Goal: Answer question/provide support: Share knowledge or assist other users

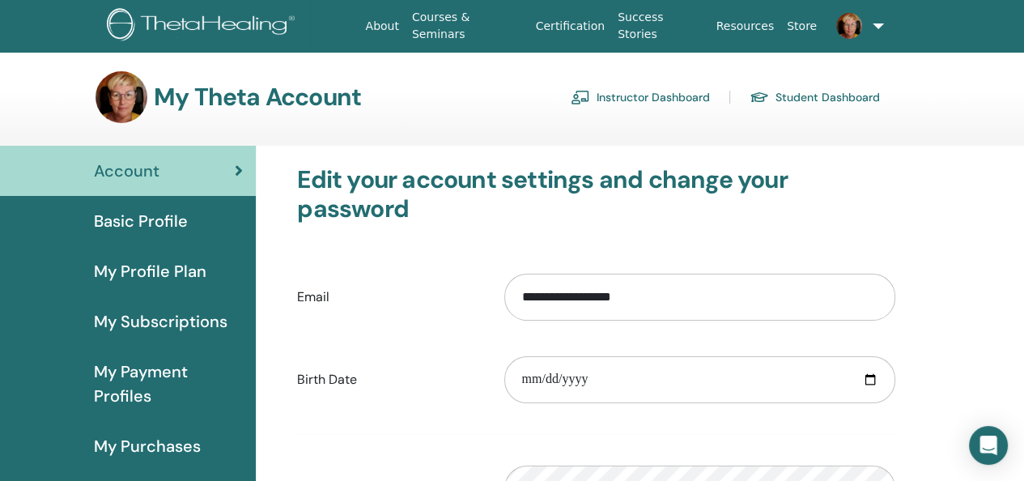
click at [617, 92] on link "Instructor Dashboard" at bounding box center [639, 97] width 139 height 26
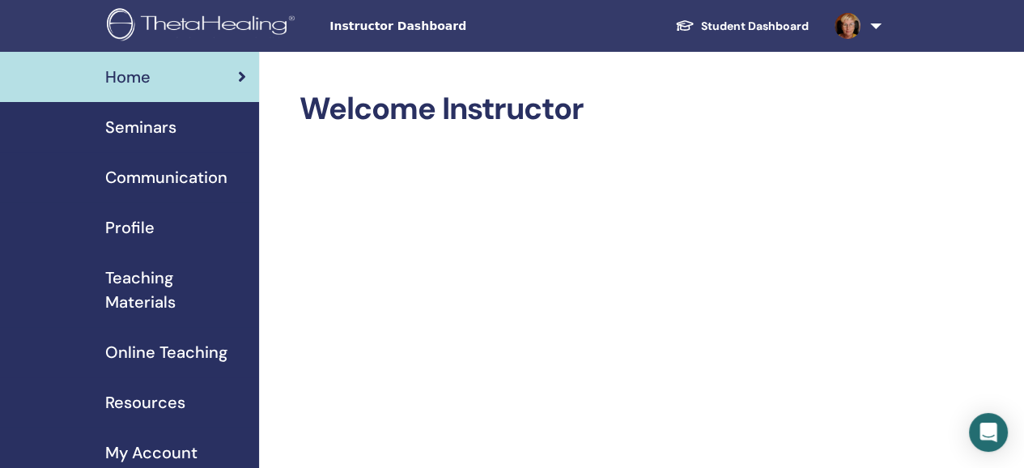
click at [124, 123] on span "Seminars" at bounding box center [140, 127] width 71 height 24
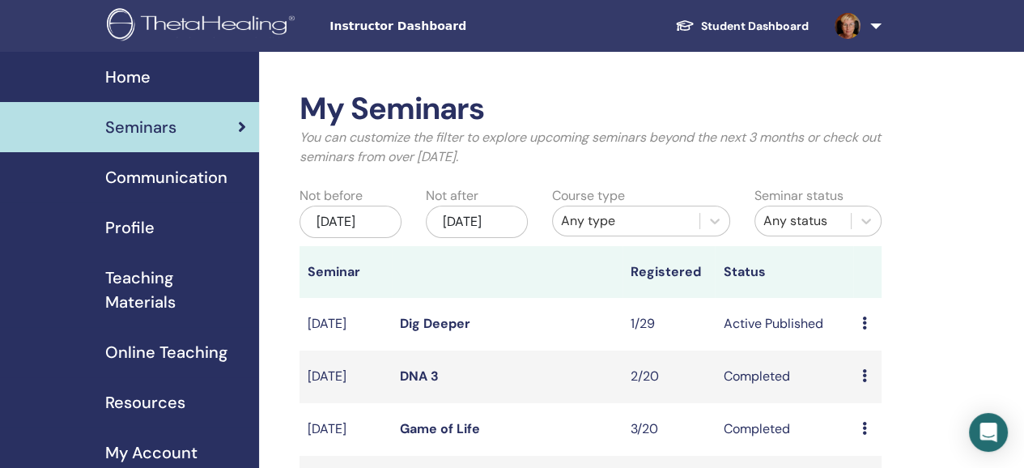
click at [861, 329] on icon at bounding box center [863, 322] width 5 height 13
click at [863, 400] on link "Attendees" at bounding box center [871, 399] width 61 height 17
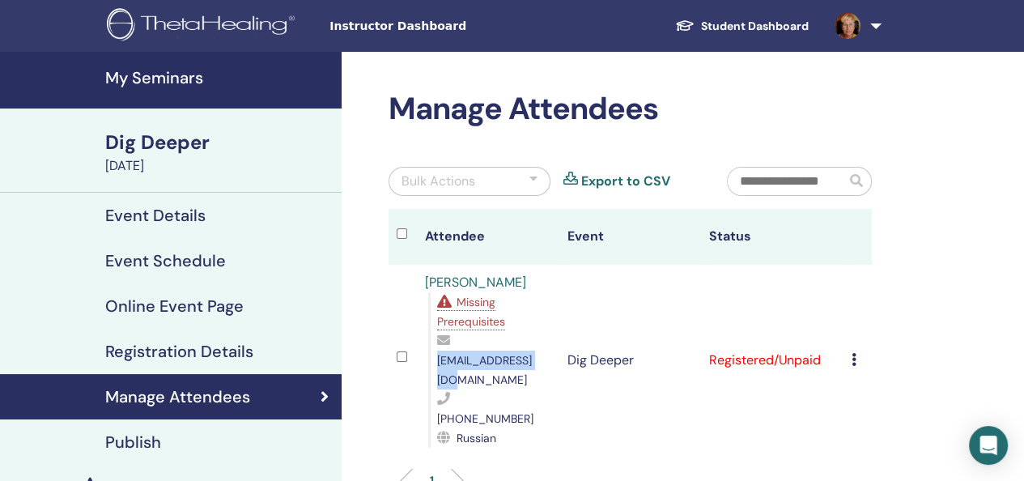
drag, startPoint x: 553, startPoint y: 359, endPoint x: 438, endPoint y: 363, distance: 115.8
click at [438, 363] on td "[PERSON_NAME] Missing Prerequisites [EMAIL_ADDRESS][DOMAIN_NAME] [PHONE_NUMBER]…" at bounding box center [488, 360] width 142 height 191
copy span "[EMAIL_ADDRESS][DOMAIN_NAME]"
click at [748, 25] on link "Student Dashboard" at bounding box center [741, 26] width 159 height 30
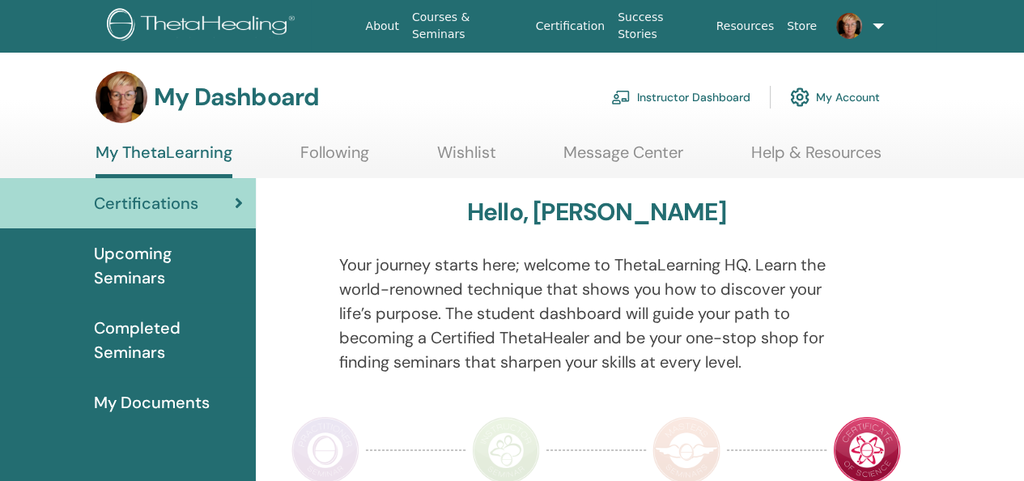
click at [832, 155] on link "Help & Resources" at bounding box center [816, 158] width 130 height 32
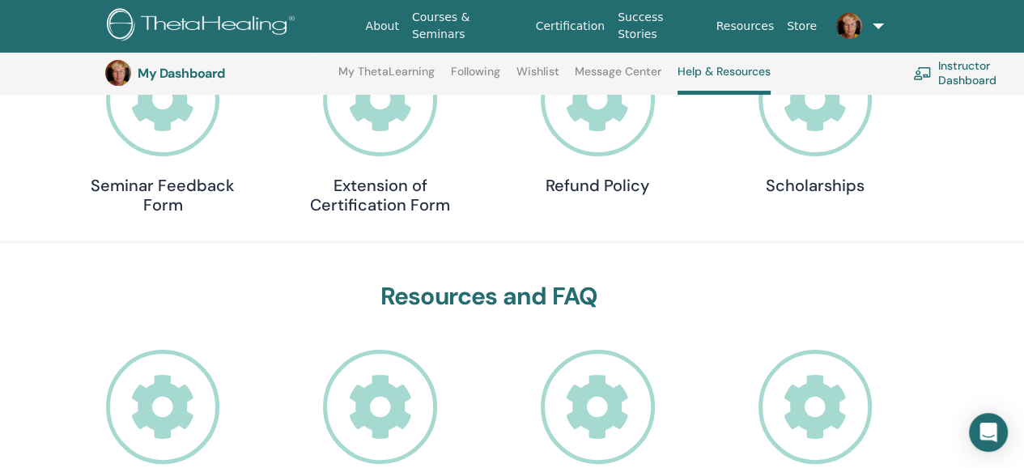
scroll to position [447, 0]
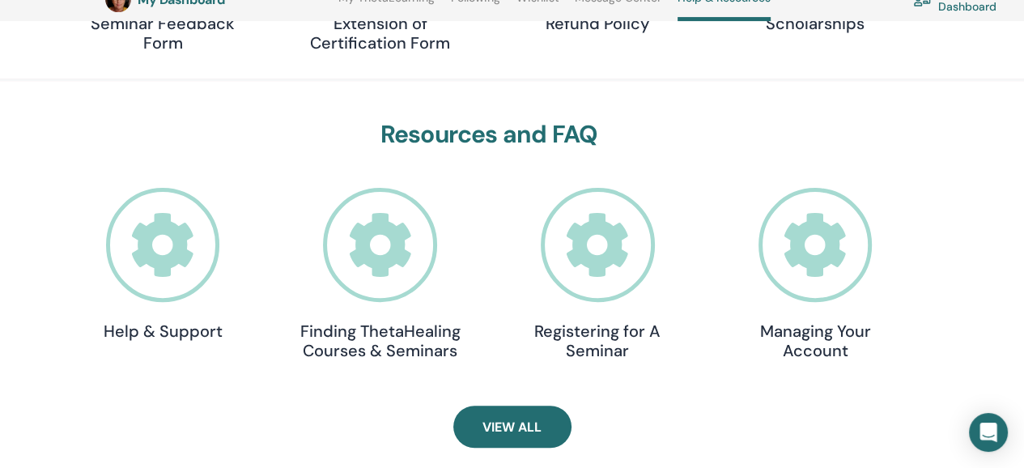
click at [163, 234] on icon at bounding box center [163, 245] width 114 height 114
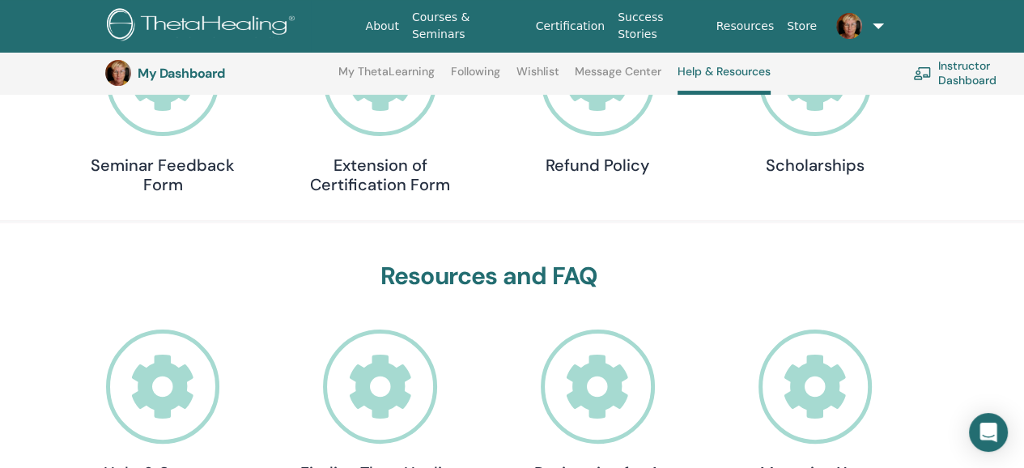
scroll to position [447, 0]
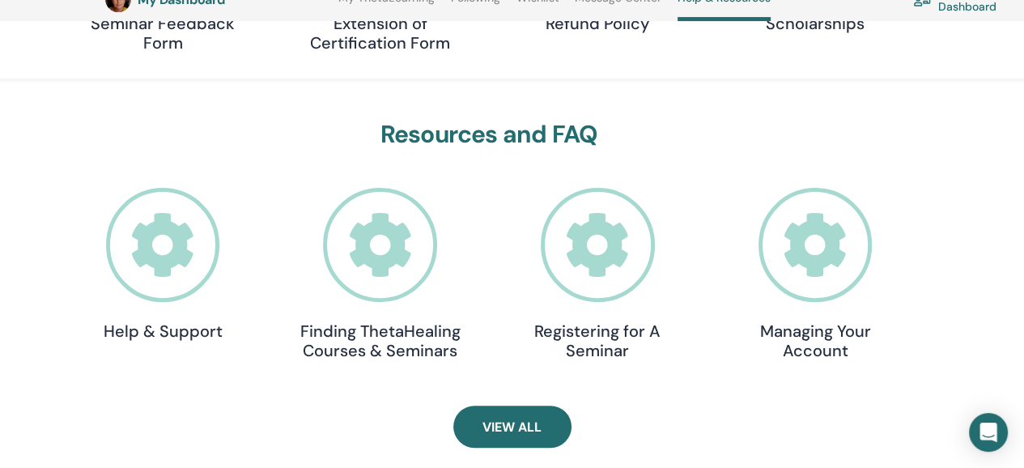
click at [612, 244] on icon at bounding box center [597, 245] width 114 height 114
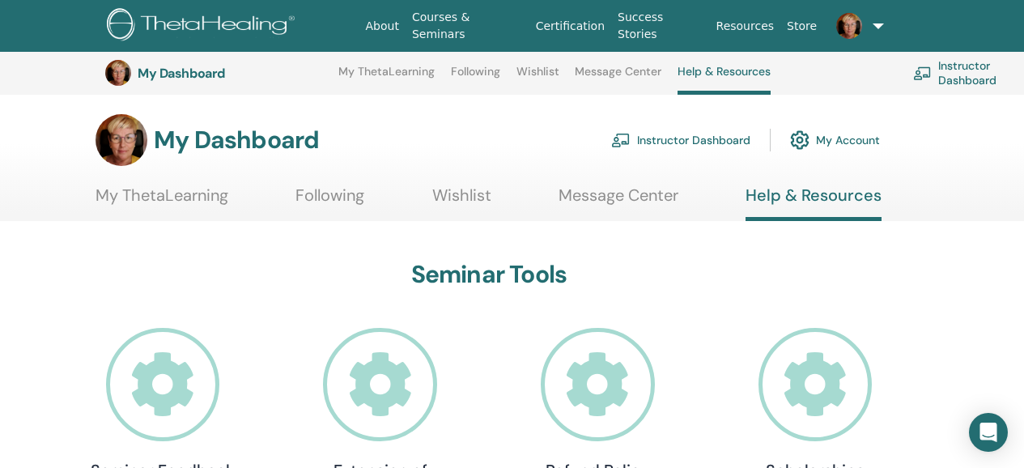
scroll to position [447, 0]
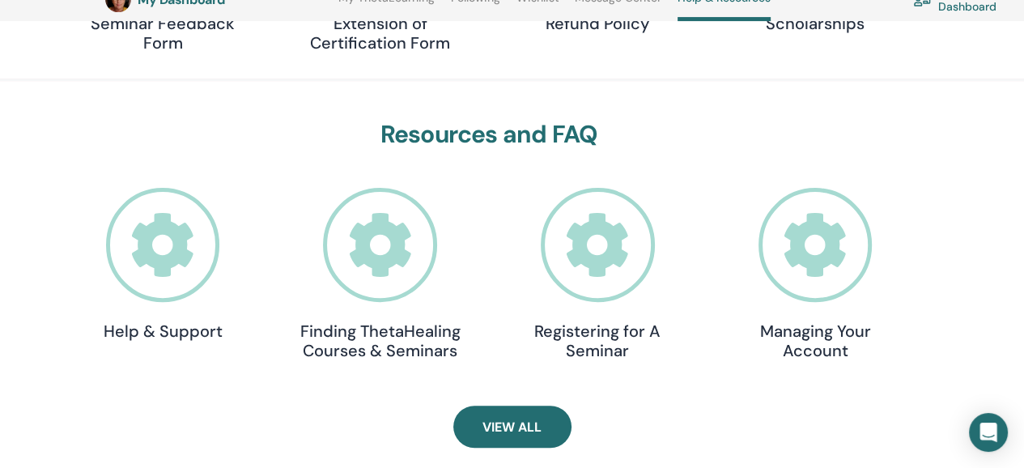
click at [168, 329] on h4 "Help & Support" at bounding box center [163, 330] width 162 height 19
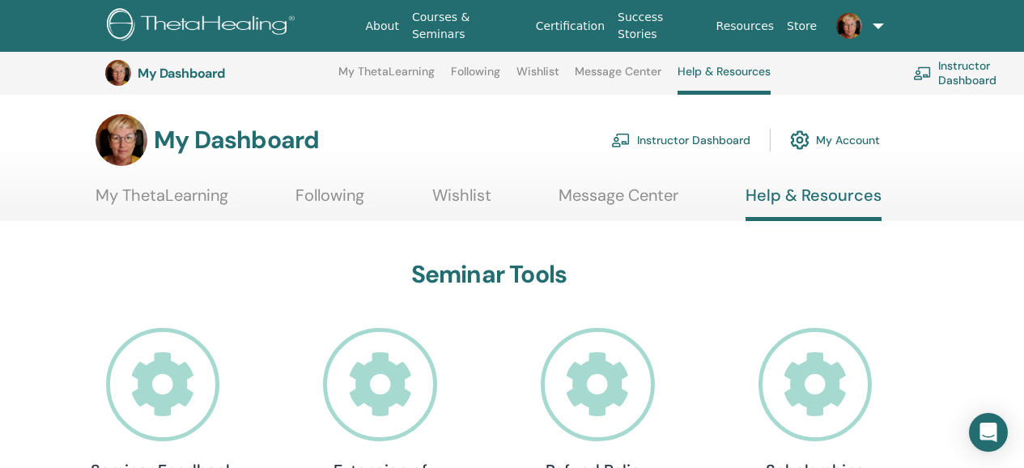
scroll to position [447, 0]
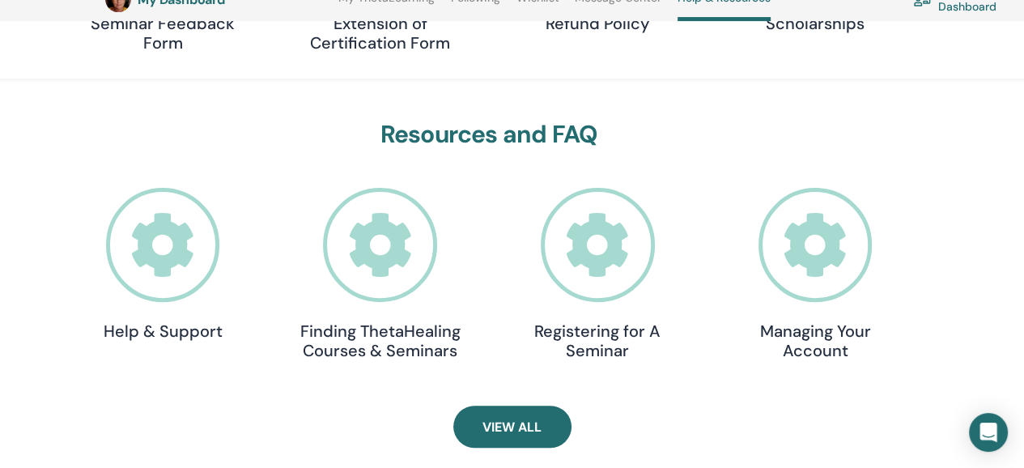
click at [595, 321] on h4 "Registering for A Seminar" at bounding box center [597, 340] width 162 height 39
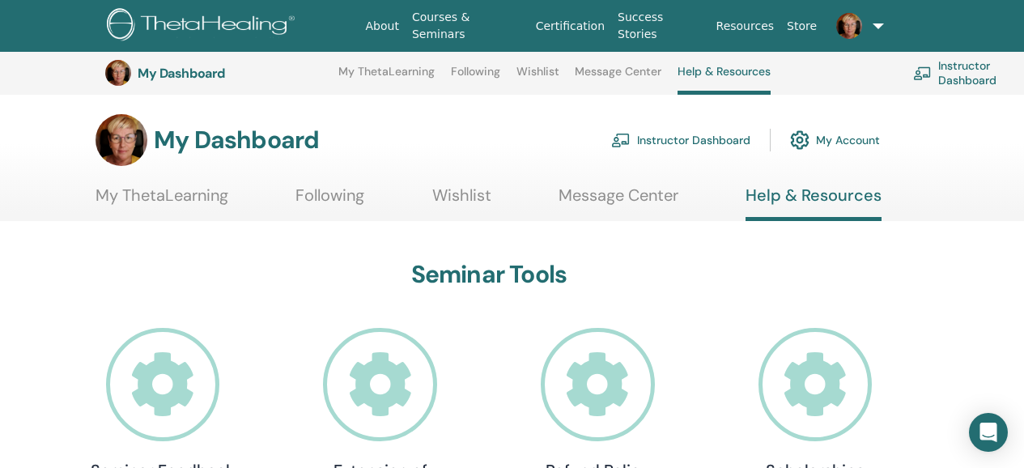
scroll to position [447, 0]
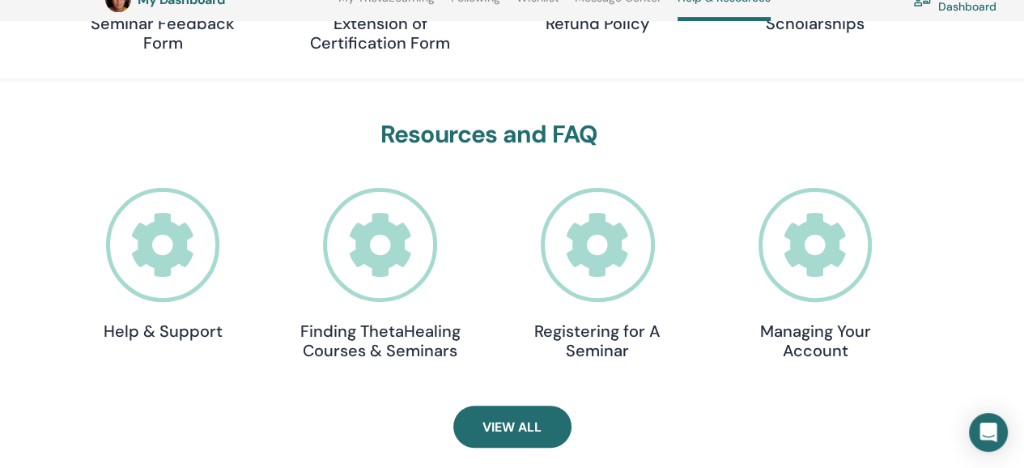
click at [790, 325] on h4 "Managing Your Account" at bounding box center [815, 340] width 162 height 39
